Goal: Communication & Community: Answer question/provide support

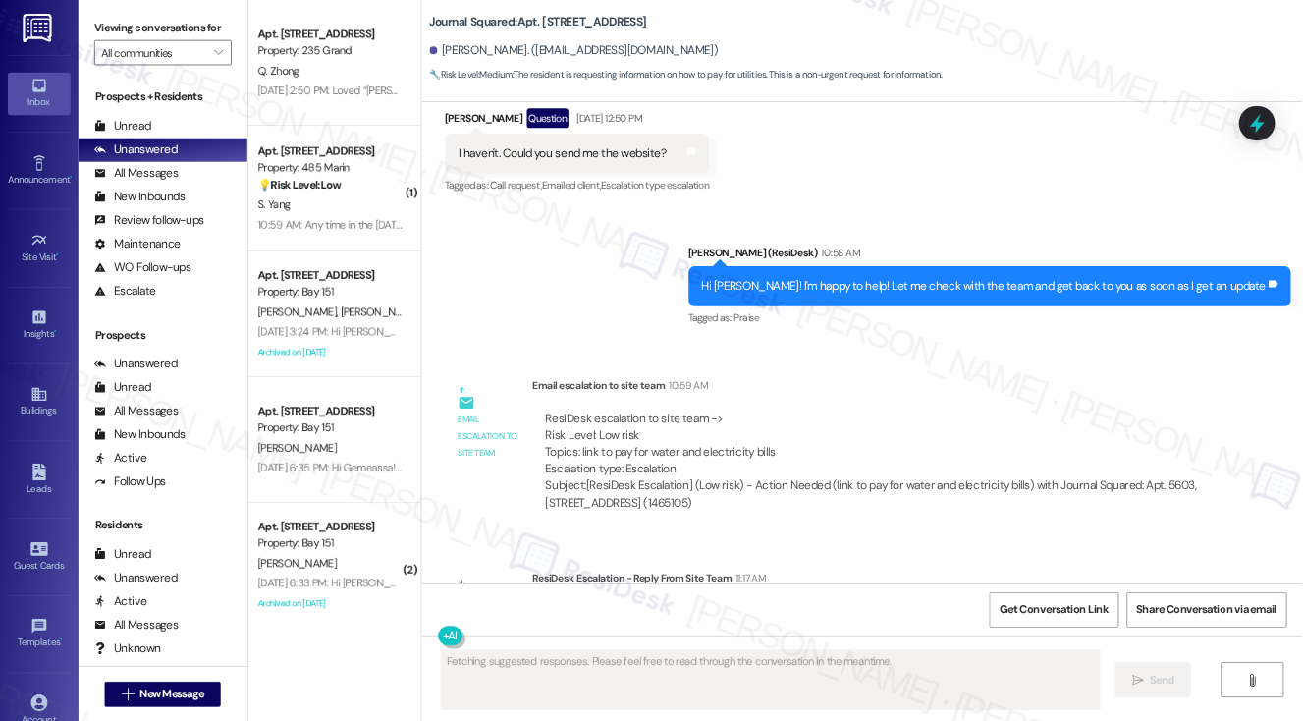
scroll to position [2827, 0]
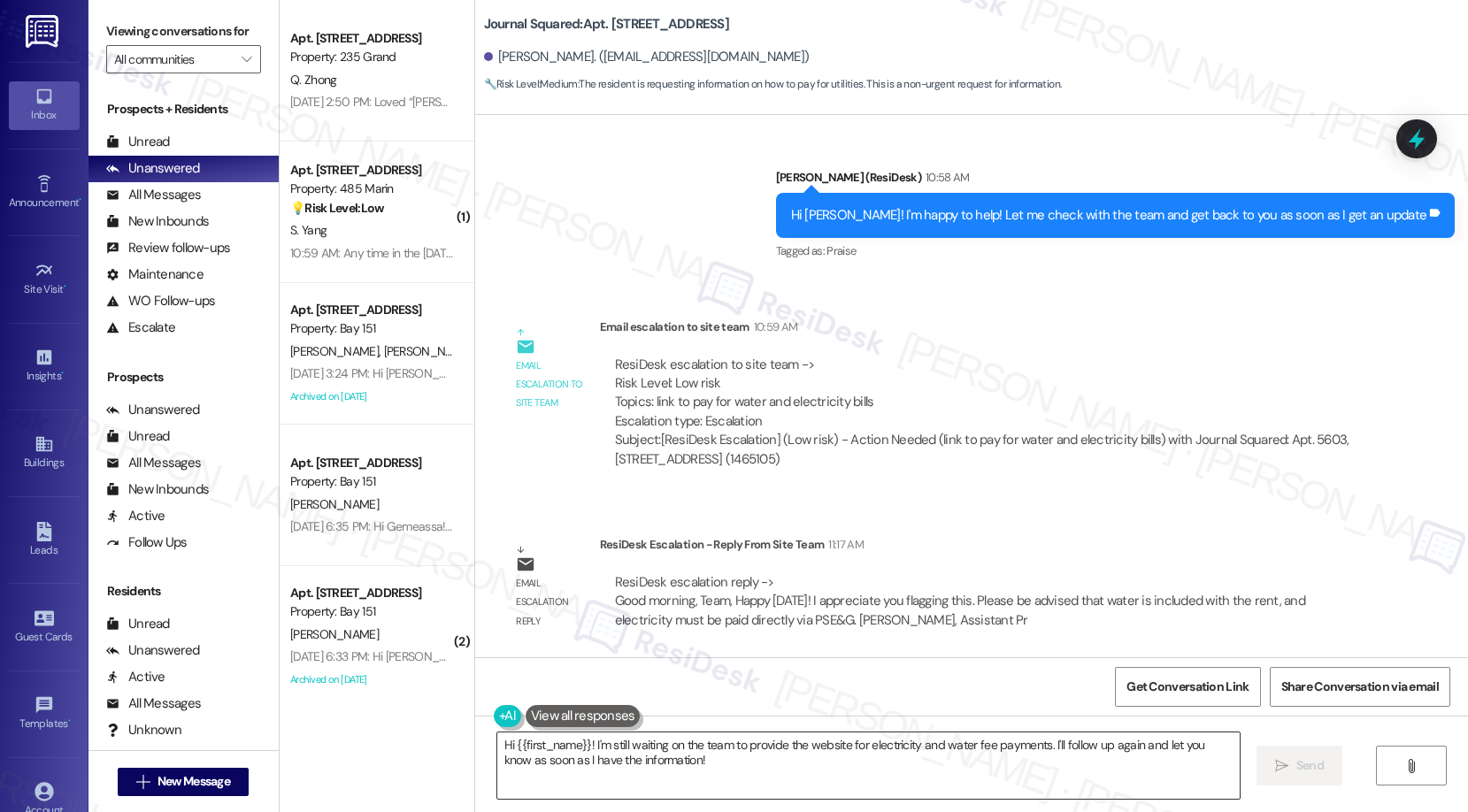
click at [672, 744] on textarea "Hi {{first_name}}! I'm still waiting on the team to provide the website for ele…" at bounding box center [869, 766] width 743 height 67
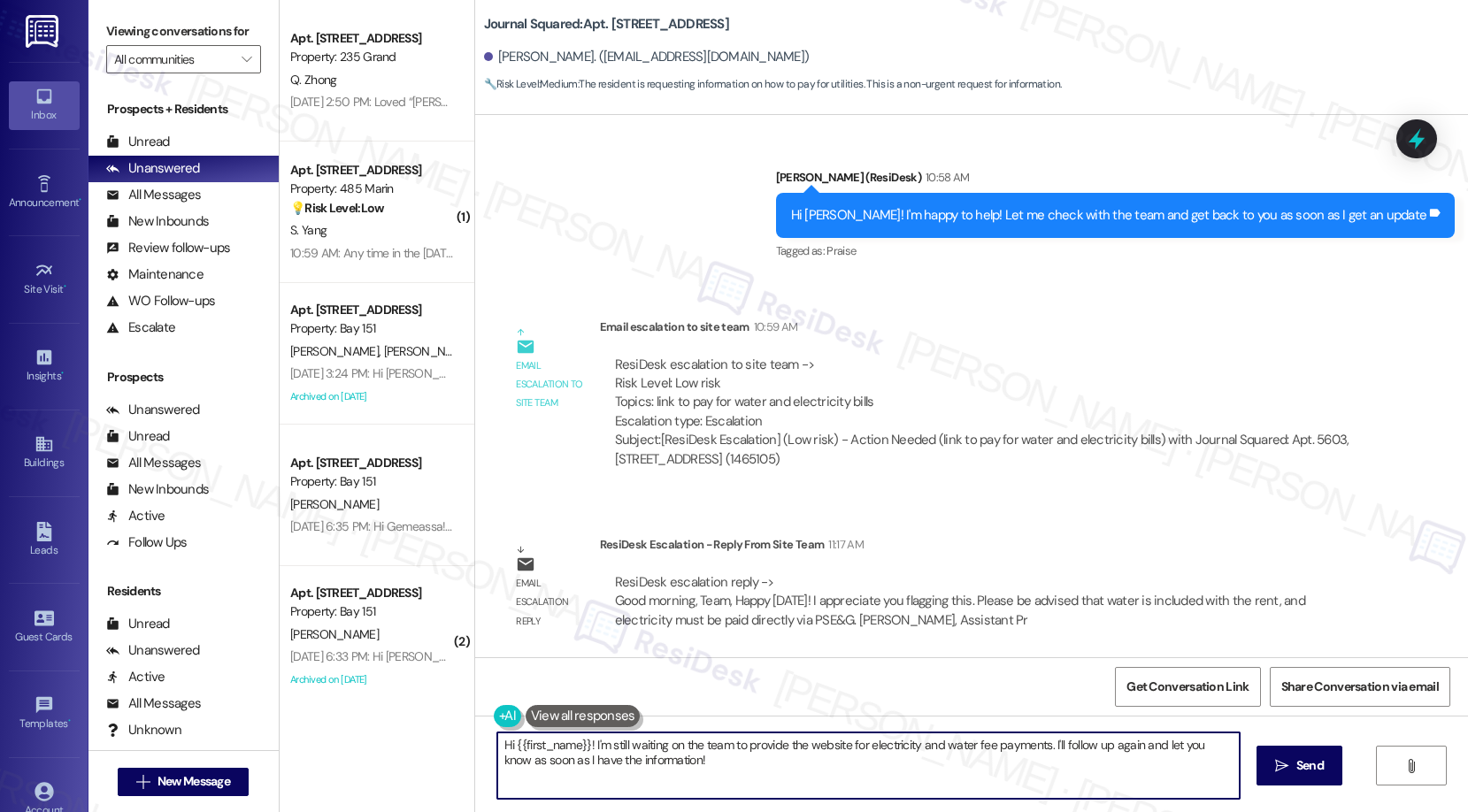
click at [672, 744] on textarea "Hi {{first_name}}! I'm still waiting on the team to provide the website for ele…" at bounding box center [869, 766] width 743 height 67
click at [646, 644] on div "Email escalation reply ResiDesk Escalation - Reply From Site Team 11:17 AM Resi…" at bounding box center [935, 588] width 894 height 134
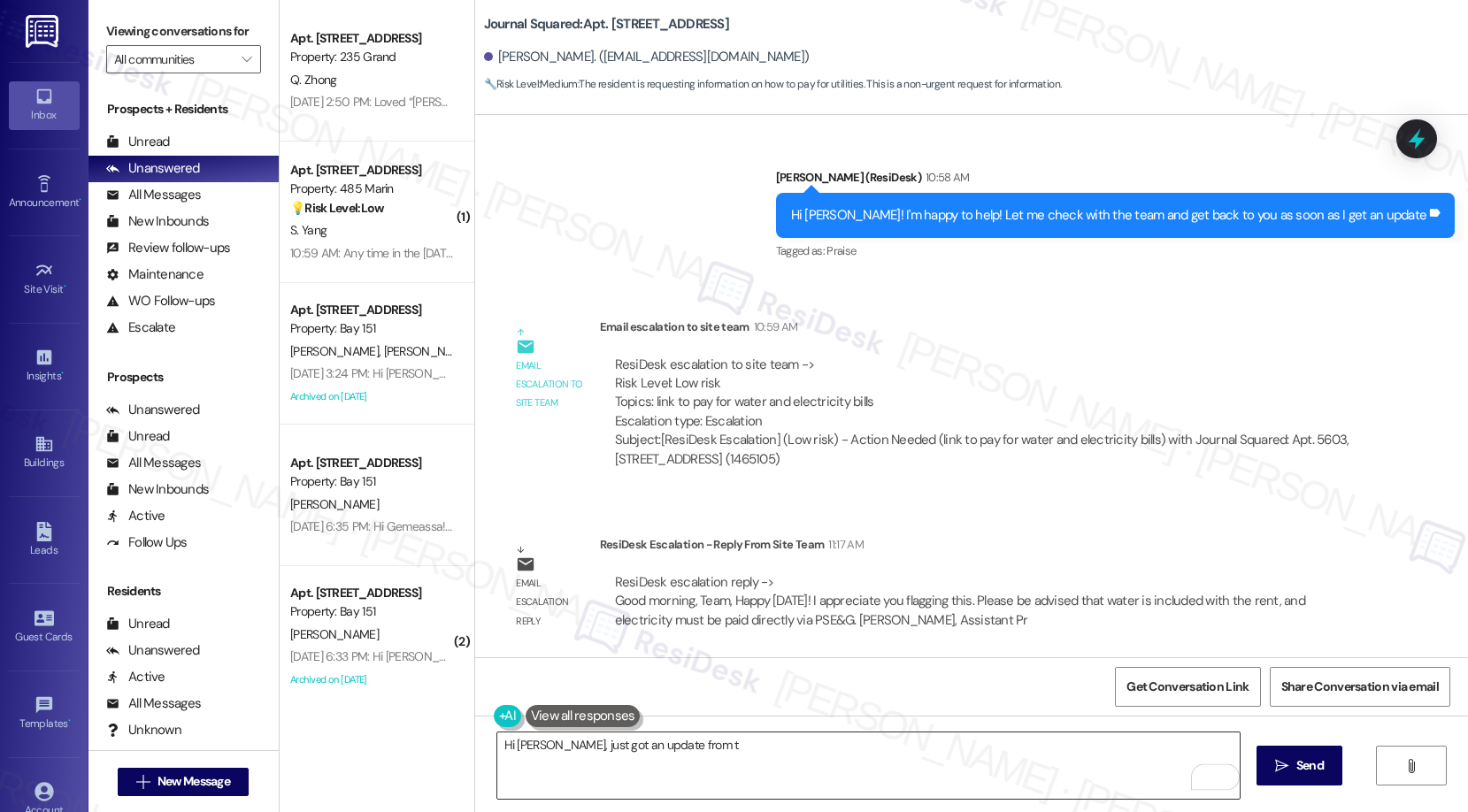
click at [698, 756] on textarea "Hi [PERSON_NAME], just got an update from t" at bounding box center [869, 766] width 743 height 67
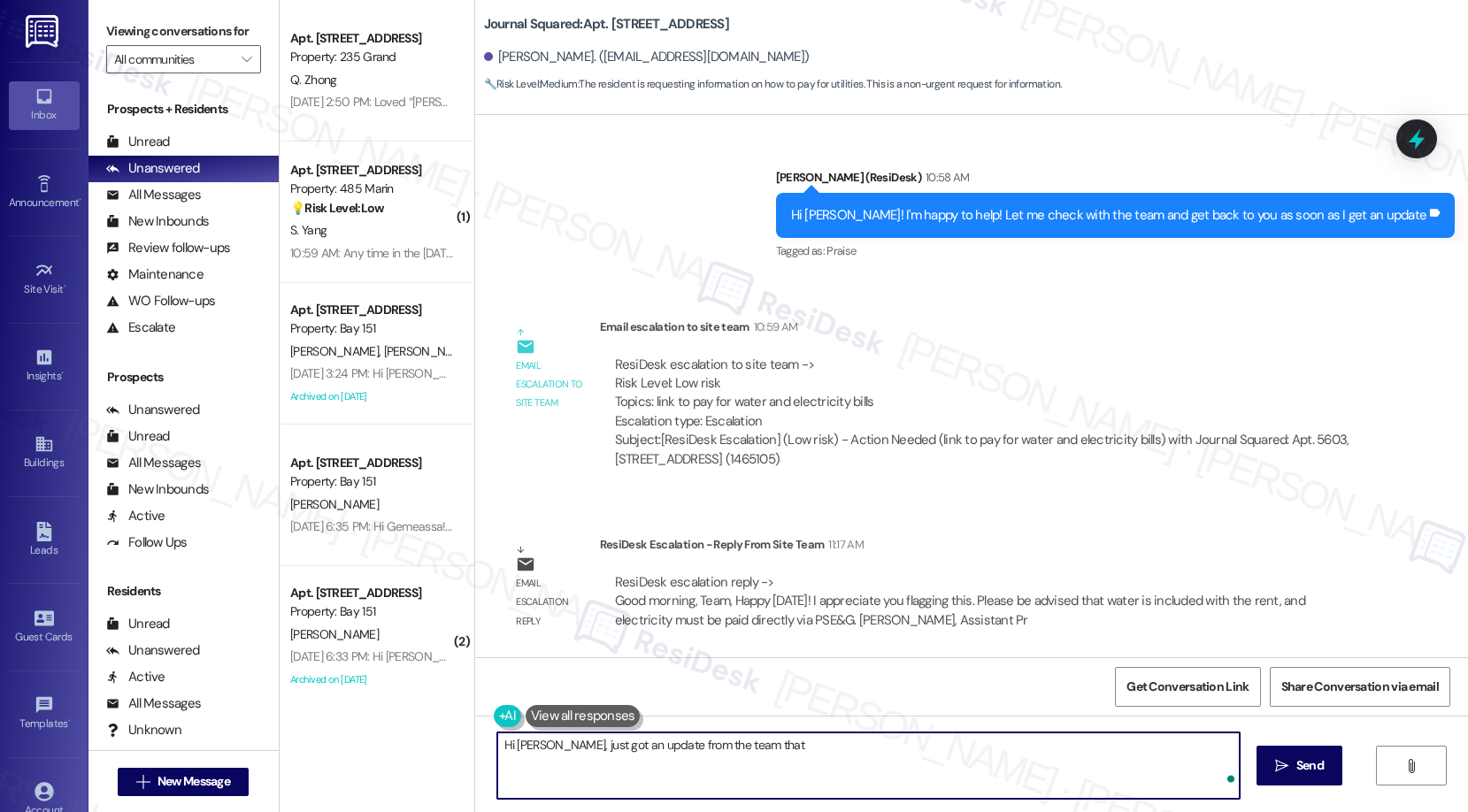
paste textarea "water is included with the rent, and electricity must be paid directly via PSE&…"
click at [793, 753] on textarea "Hi [PERSON_NAME], just got an update from the team that water is included with …" at bounding box center [869, 766] width 743 height 67
click at [885, 735] on textarea "Hi [PERSON_NAME], just got an update from the team that water is included with …" at bounding box center [869, 766] width 743 height 67
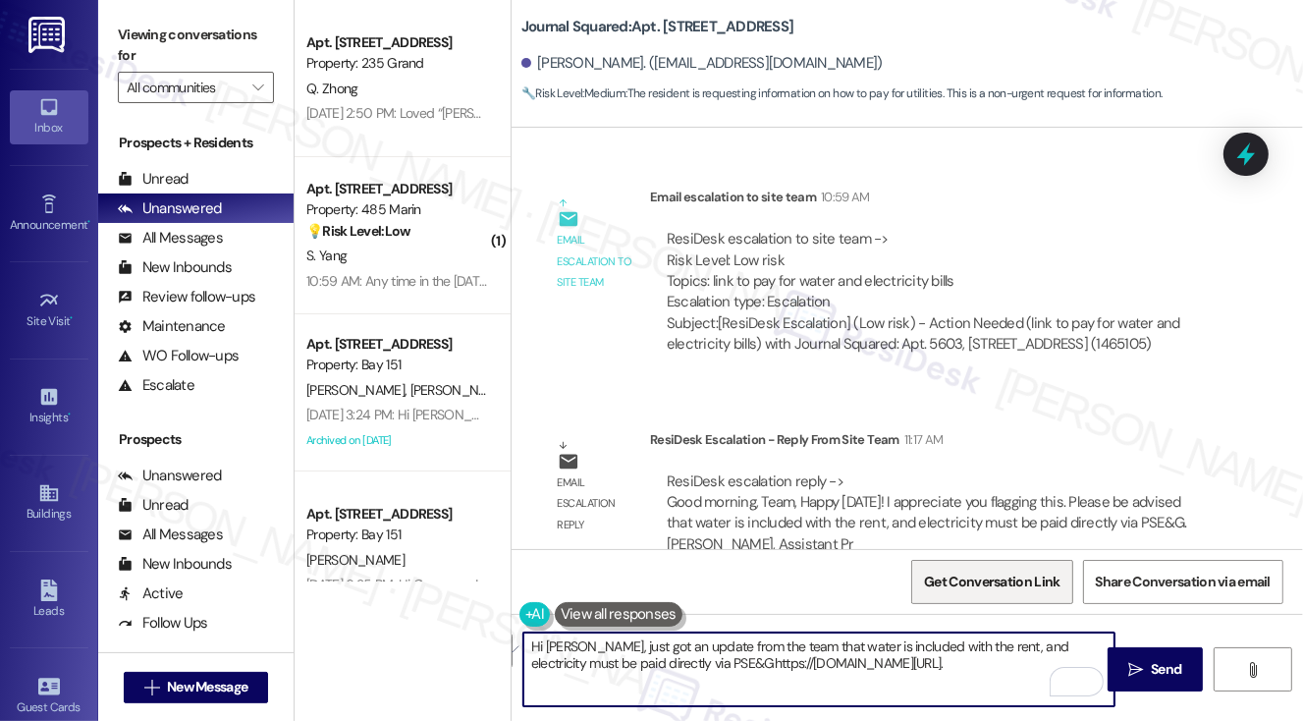
scroll to position [3237, 0]
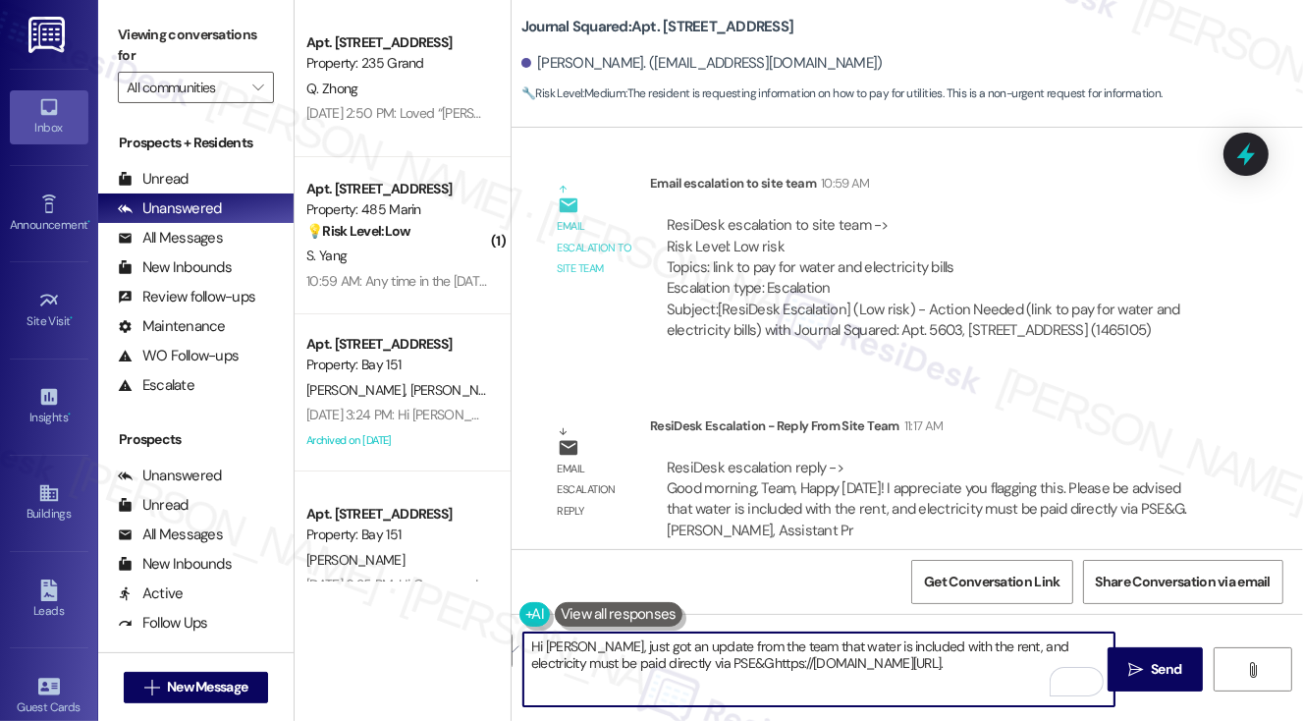
click at [648, 647] on textarea "Hi [PERSON_NAME], just got an update from the team that water is included with …" at bounding box center [819, 669] width 592 height 74
click at [715, 639] on textarea "Hi [PERSON_NAME], just got an update from the team that water is included with …" at bounding box center [819, 669] width 592 height 74
click at [970, 670] on textarea "Hi [PERSON_NAME], just got an update from the team that water is included with …" at bounding box center [819, 669] width 592 height 74
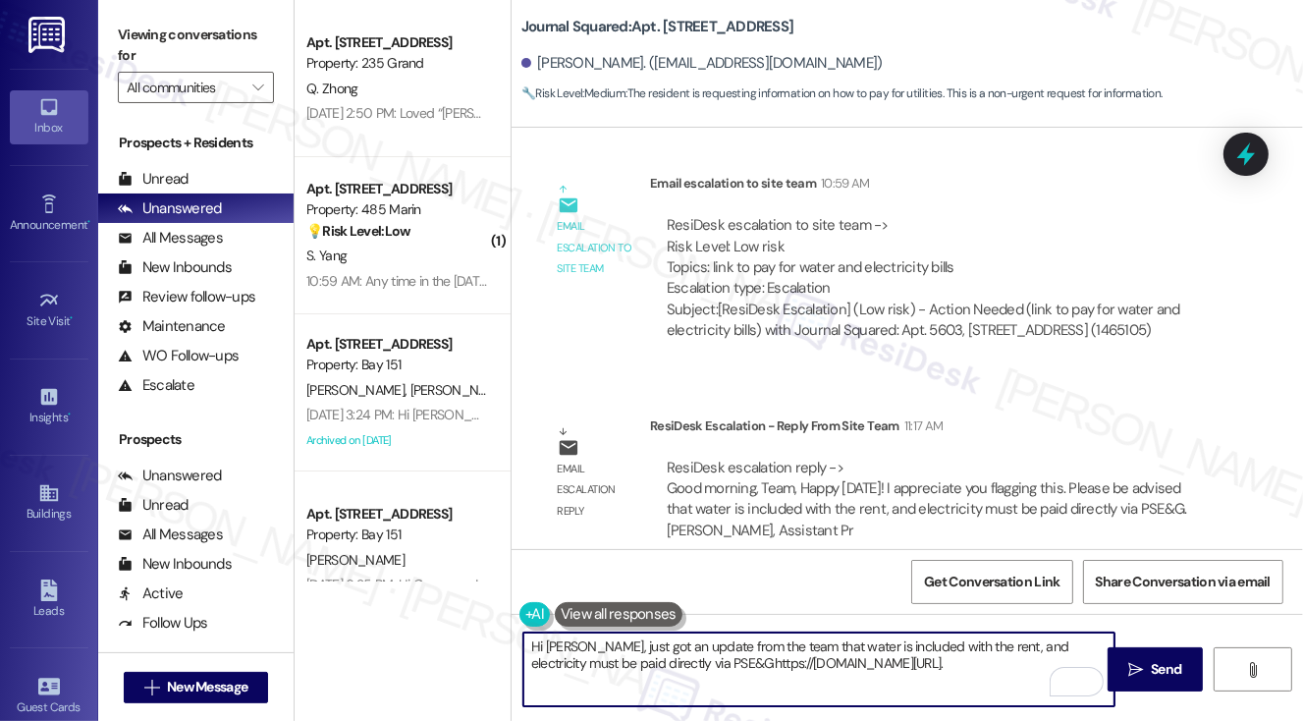
drag, startPoint x: 978, startPoint y: 662, endPoint x: 679, endPoint y: 621, distance: 301.2
click at [679, 631] on div "Hi [PERSON_NAME], just got an update from the team that water is included with …" at bounding box center [809, 669] width 594 height 76
click at [951, 660] on textarea "Hi [PERSON_NAME], just got an update from the team that water is included with …" at bounding box center [819, 669] width 592 height 74
click at [962, 664] on textarea "Hi [PERSON_NAME], just got an update from the team that water is included with …" at bounding box center [819, 669] width 592 height 74
click at [998, 643] on textarea "Hi [PERSON_NAME], just got an update from the team that water is included with …" at bounding box center [819, 669] width 592 height 74
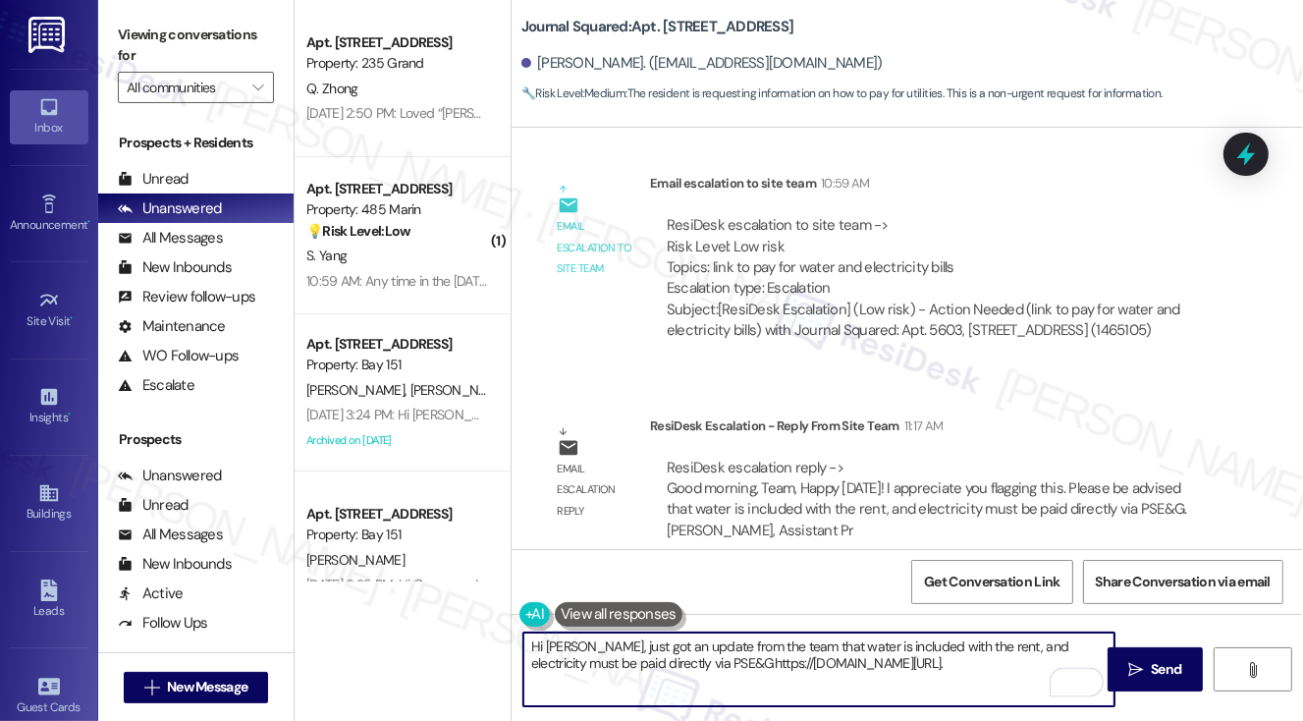
click at [999, 663] on textarea "Hi [PERSON_NAME], just got an update from the team that water is included with …" at bounding box center [819, 669] width 592 height 74
click at [781, 674] on textarea "Hi [PERSON_NAME], just got an update from the team that water is included with …" at bounding box center [819, 669] width 592 height 74
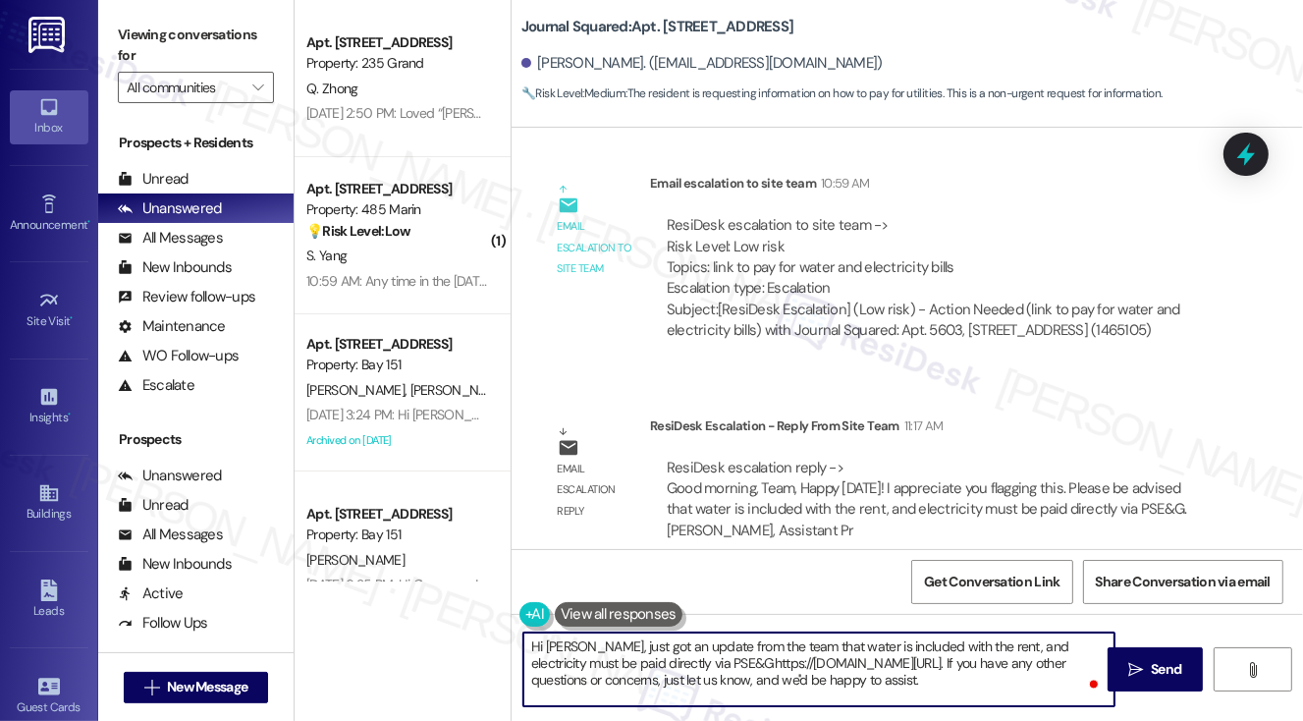
type textarea "Hi [PERSON_NAME], just got an update from the team that water is included with …"
click at [892, 682] on textarea "Hi [PERSON_NAME], just got an update from the team that water is included with …" at bounding box center [819, 669] width 592 height 74
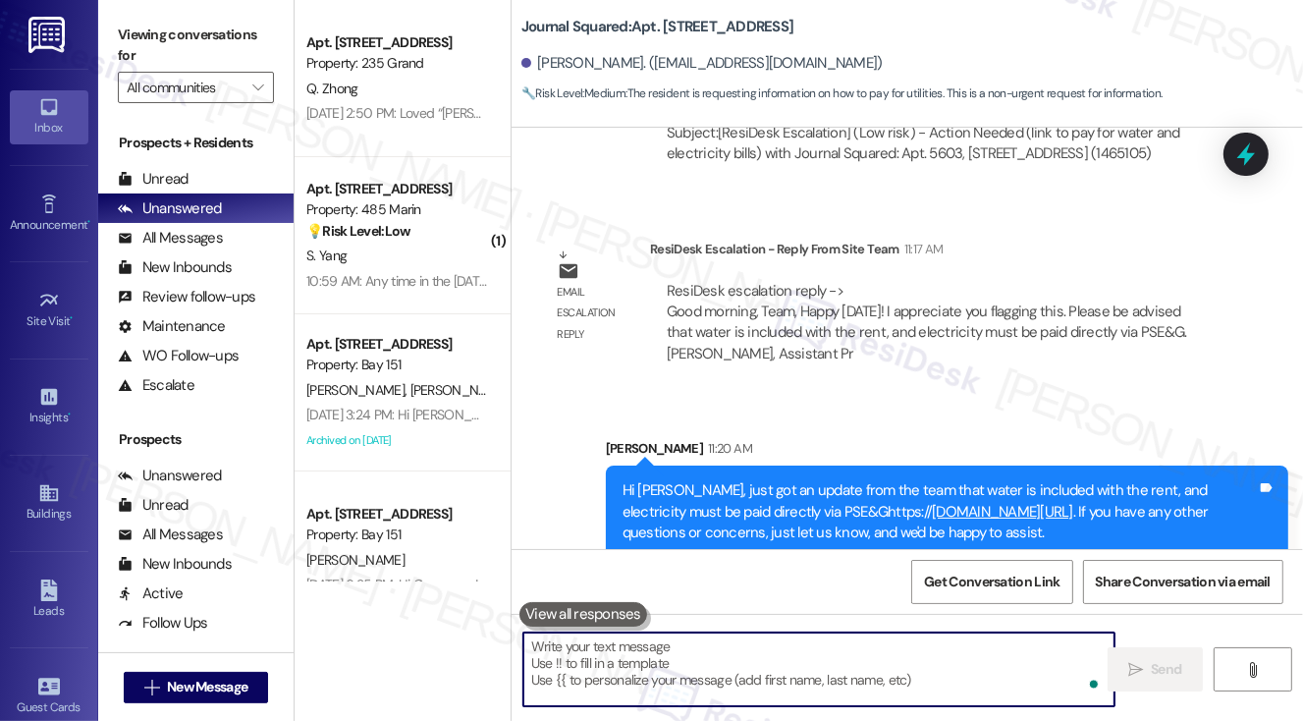
scroll to position [3416, 0]
